Goal: Information Seeking & Learning: Stay updated

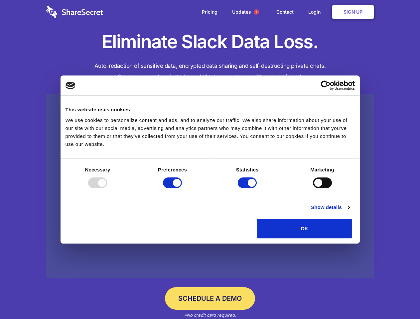
click at [107, 188] on div at bounding box center [97, 183] width 19 height 11
click at [182, 188] on input "Preferences" at bounding box center [172, 183] width 19 height 11
checkbox input "false"
click at [248, 188] on input "Statistics" at bounding box center [247, 183] width 19 height 11
checkbox input "false"
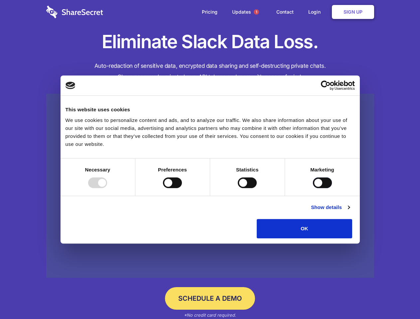
click at [313, 188] on input "Marketing" at bounding box center [322, 183] width 19 height 11
checkbox input "true"
click at [350, 212] on link "Show details" at bounding box center [330, 208] width 39 height 8
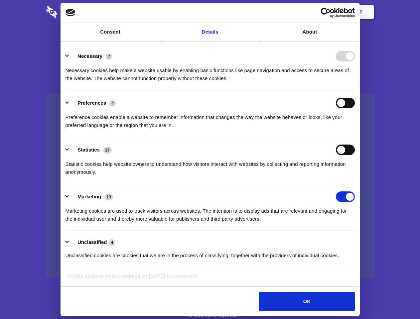
click at [355, 90] on li "Necessary 7 Necessary cookies help make a website usable by enabling basic func…" at bounding box center [210, 67] width 289 height 47
click at [256, 12] on span "1" at bounding box center [256, 11] width 5 height 5
